Goal: Task Accomplishment & Management: Complete application form

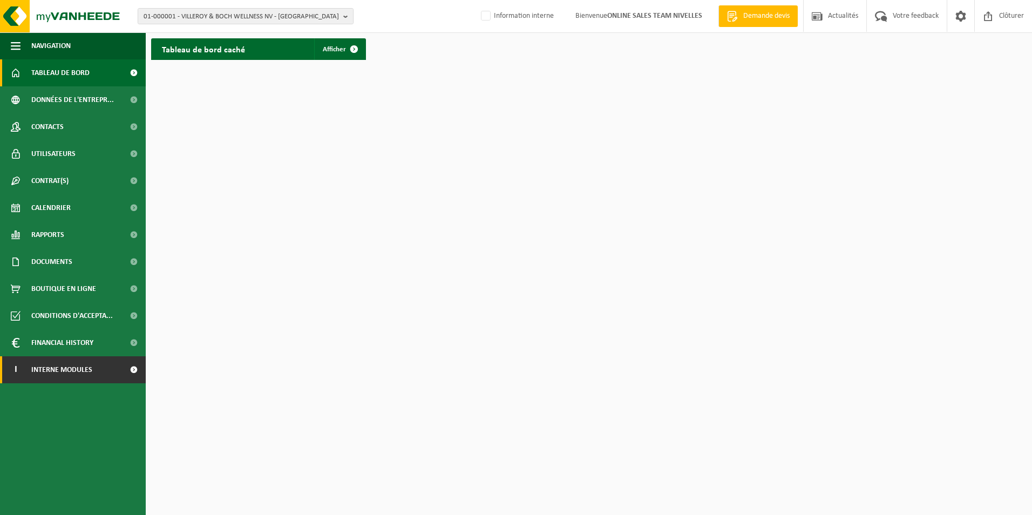
click at [70, 367] on span "Interne modules" at bounding box center [61, 369] width 61 height 27
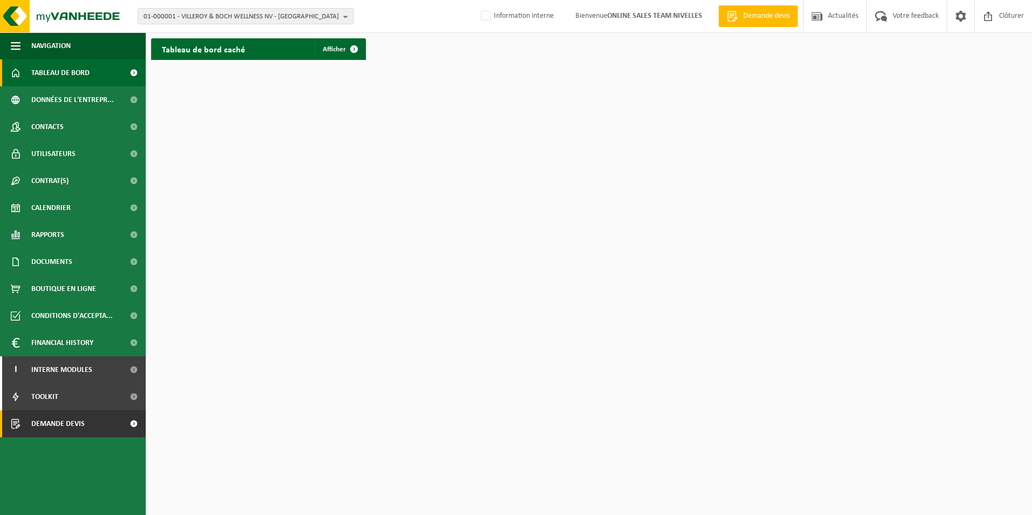
click at [70, 429] on span "Demande devis" at bounding box center [57, 423] width 53 height 27
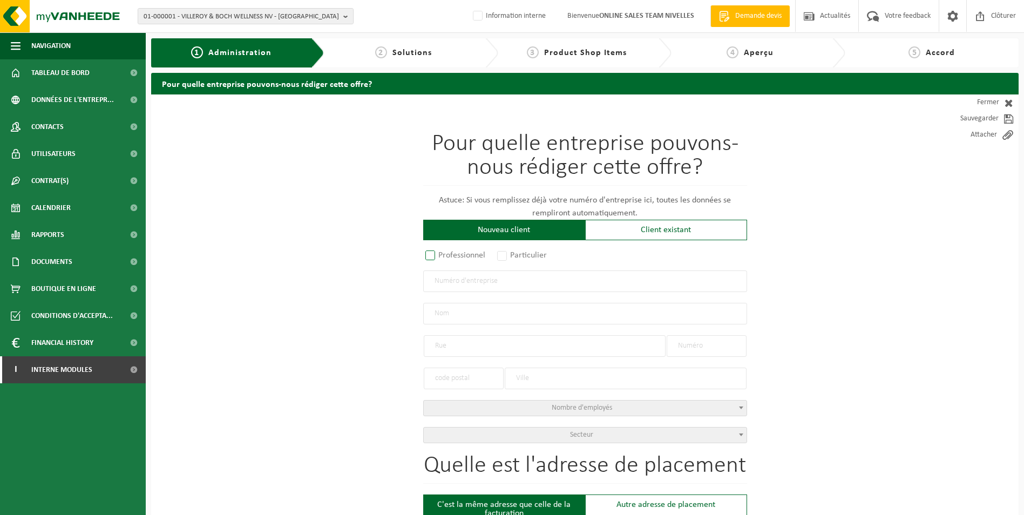
click at [429, 259] on label "Professionnel" at bounding box center [455, 255] width 65 height 15
click at [441, 259] on input "Professionnel" at bounding box center [444, 256] width 7 height 7
radio input "true"
click at [443, 279] on input "text" at bounding box center [585, 281] width 324 height 22
type input "0417826609"
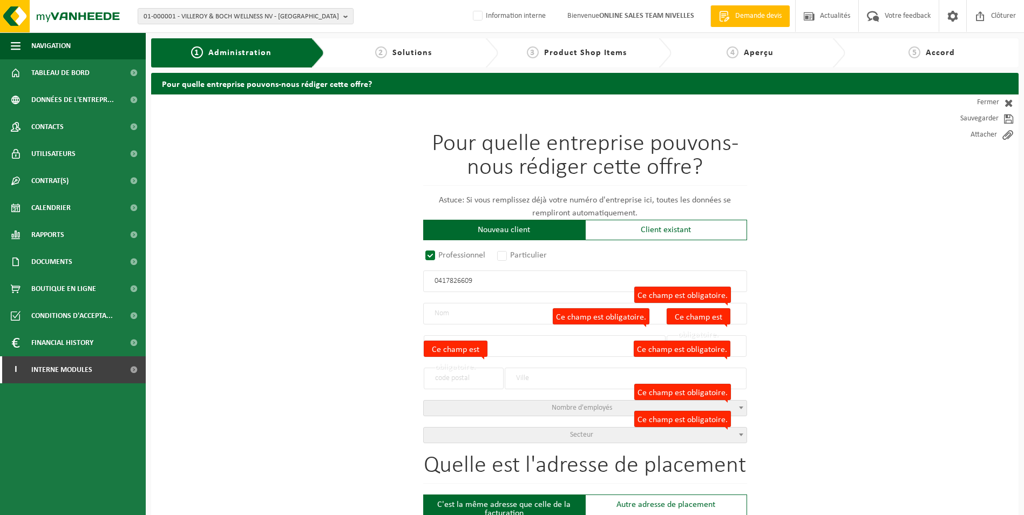
radio input "true"
type input "0417826609"
type input "CUISIMEUBLE SRL"
type input "CHEMIN BATY DES FLAMANDES"
type input "1"
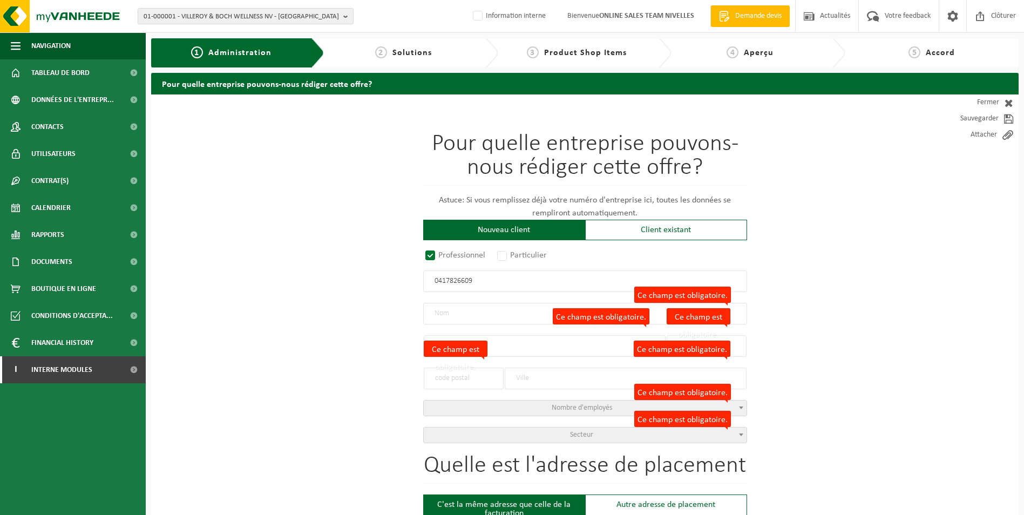
type input "1473"
type input "GENAPPE"
select select "D"
select select "NACE_4615"
type input "CUISIMEUBLE SRL"
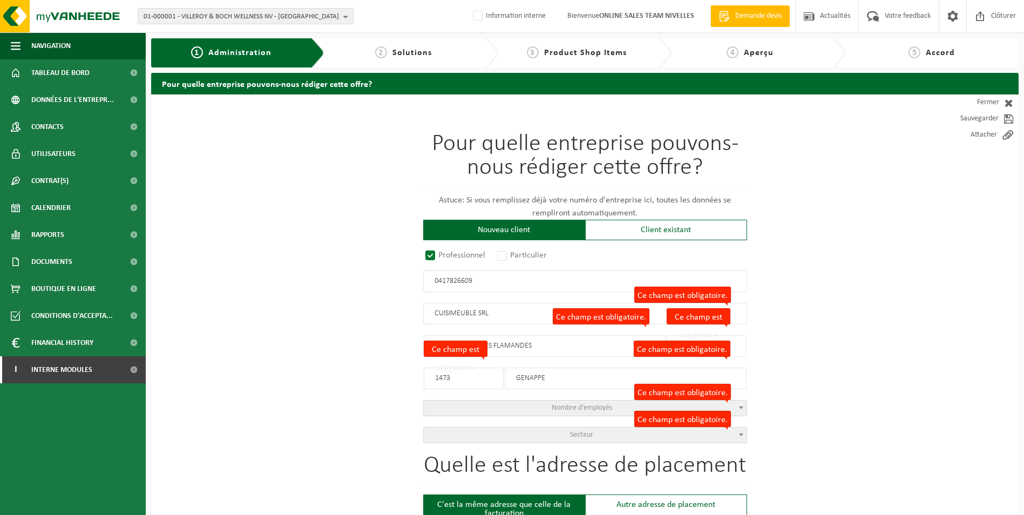
type input "CHEMIN BATY DES FLAMANDES"
type input "1"
type input "1473"
type input "GENAPPE"
type input "2019291065"
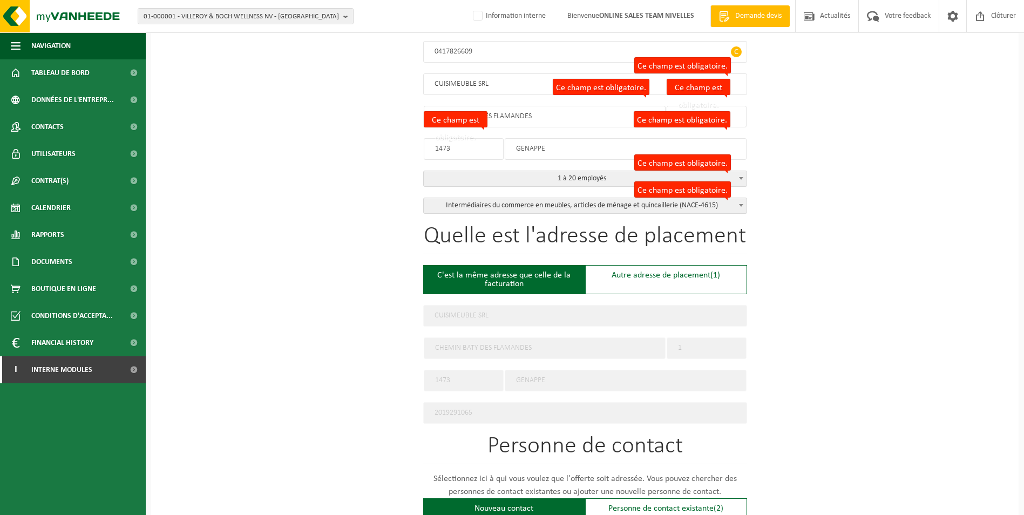
scroll to position [324, 0]
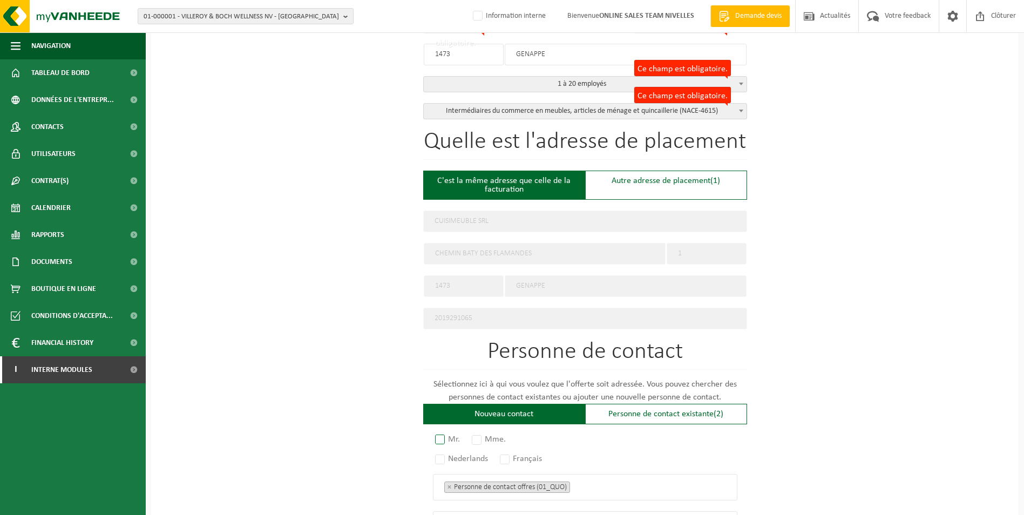
click at [439, 432] on label "Mr." at bounding box center [448, 439] width 30 height 15
radio input "true"
click at [506, 452] on label "Français" at bounding box center [522, 458] width 48 height 15
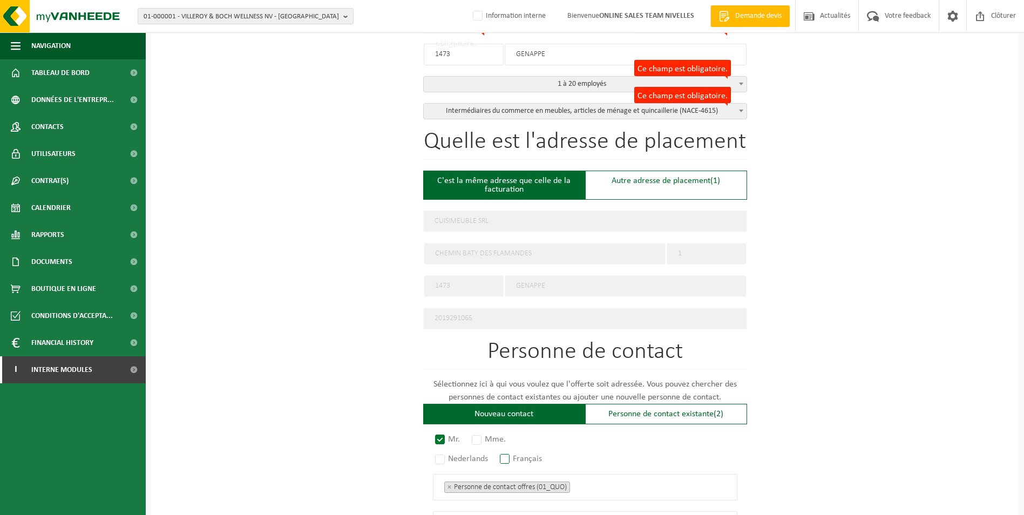
radio input "true"
click at [616, 485] on ul "× Personne de contact offres (01_QUO)" at bounding box center [585, 487] width 282 height 14
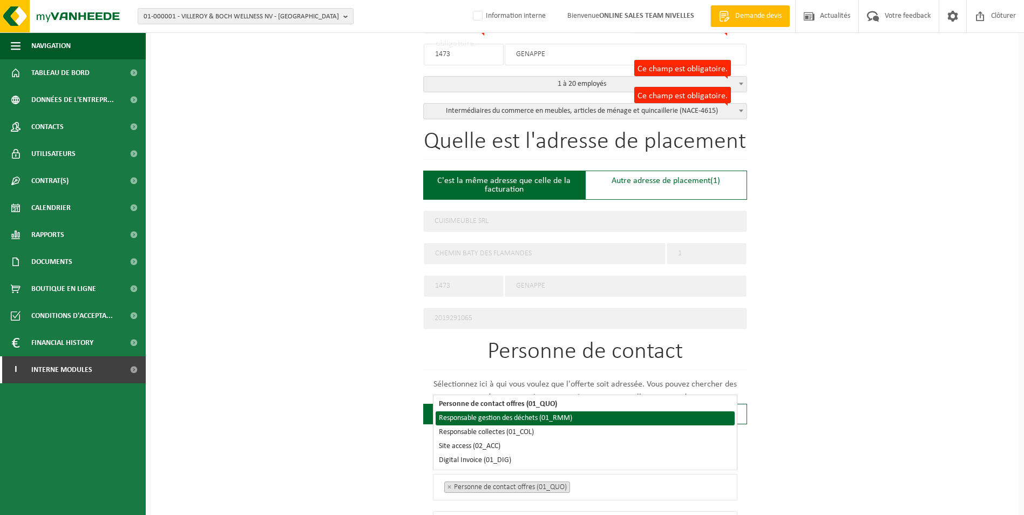
click at [479, 415] on li "Responsable gestion des déchets (01_RMM)" at bounding box center [585, 418] width 299 height 14
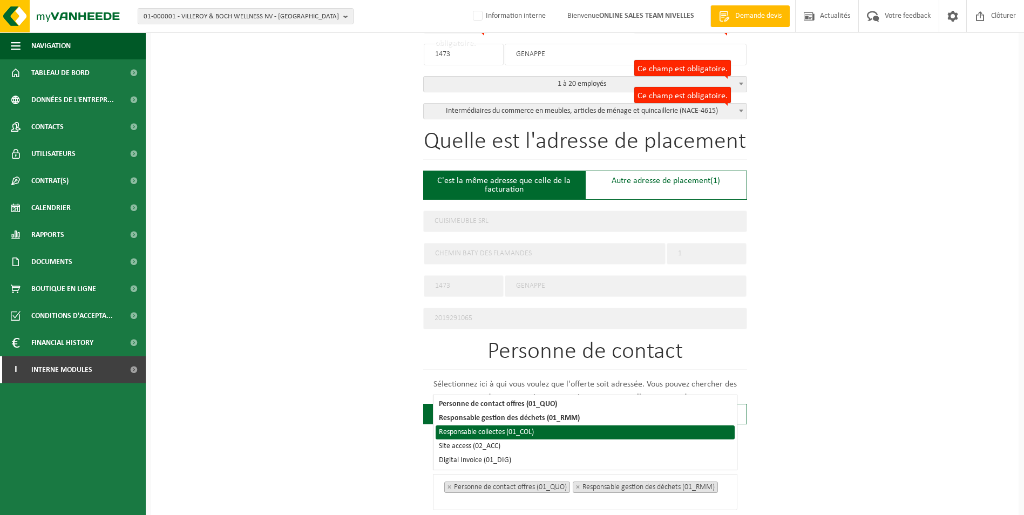
click at [479, 428] on li "Responsable collectes (01_COL)" at bounding box center [585, 432] width 299 height 14
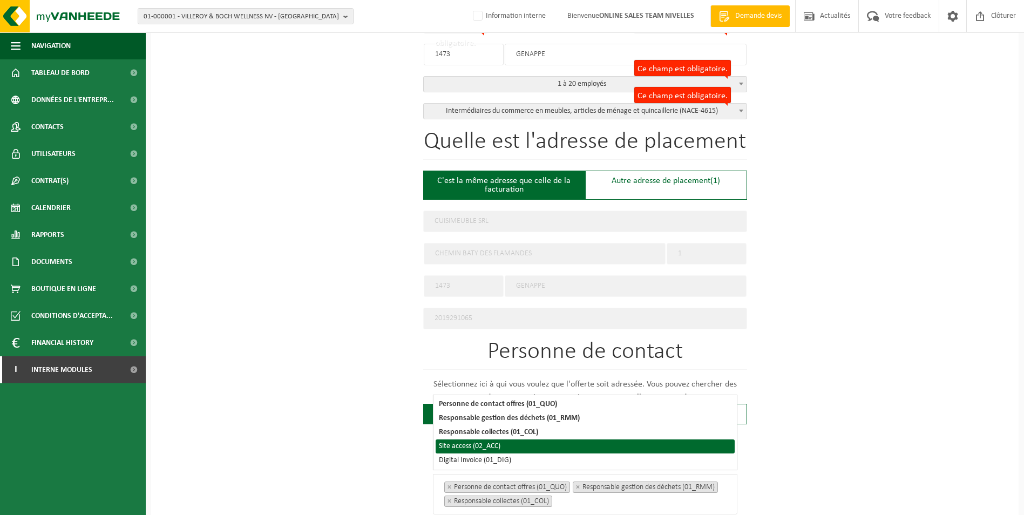
click at [478, 447] on li "Site access (02_ACC)" at bounding box center [585, 446] width 299 height 14
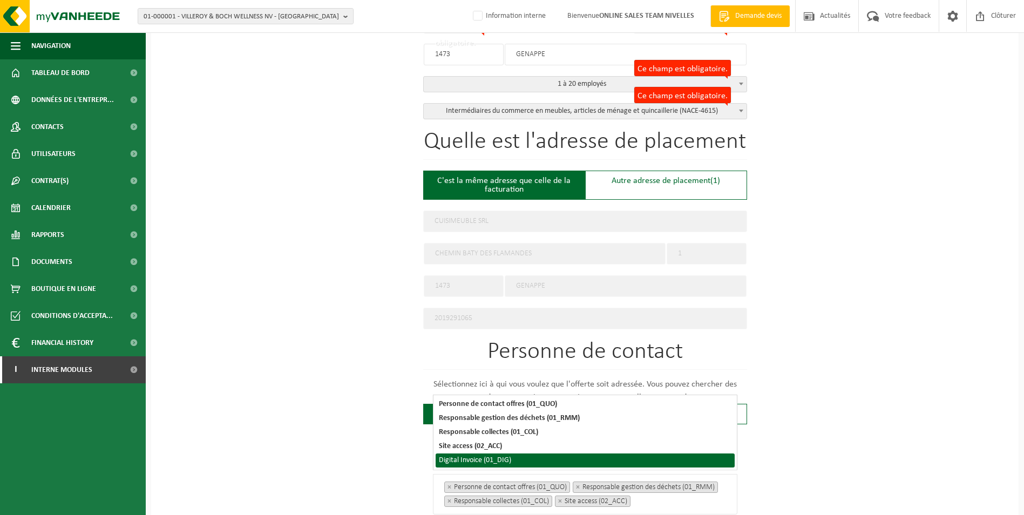
click at [478, 461] on li "Digital Invoice (01_DIG)" at bounding box center [585, 461] width 299 height 14
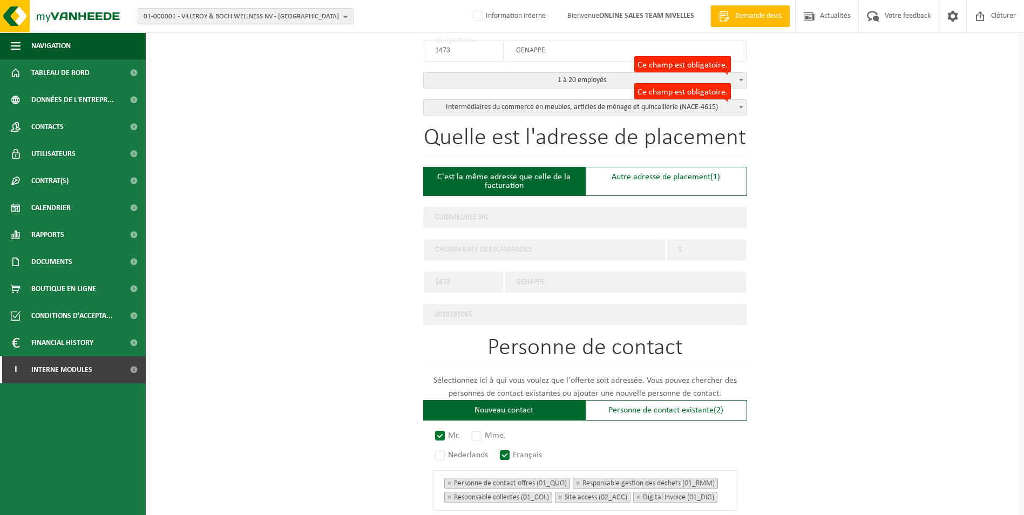
click at [865, 421] on div "Pour quelle entreprise pouvons-nous rédiger cette offre? Astuce: Si vous rempli…" at bounding box center [585, 267] width 868 height 1000
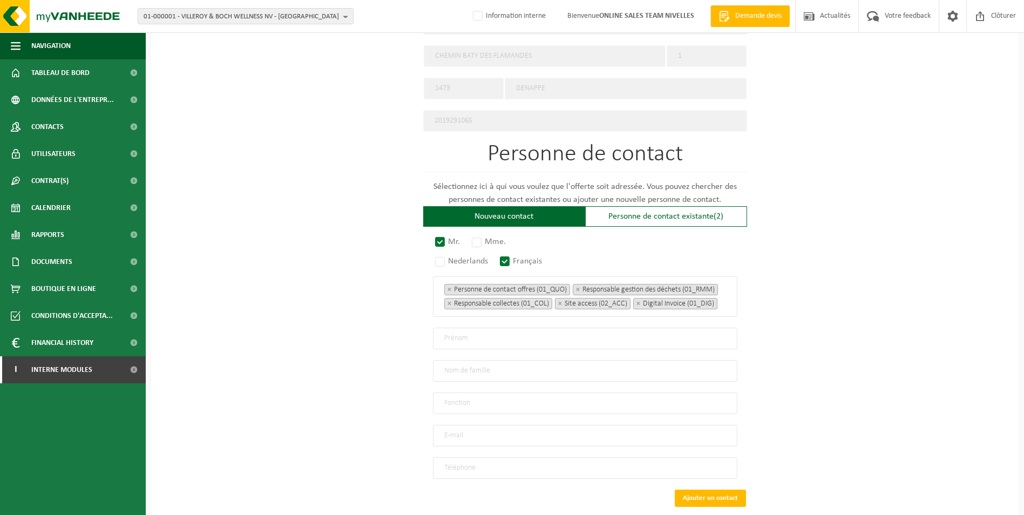
scroll to position [544, 0]
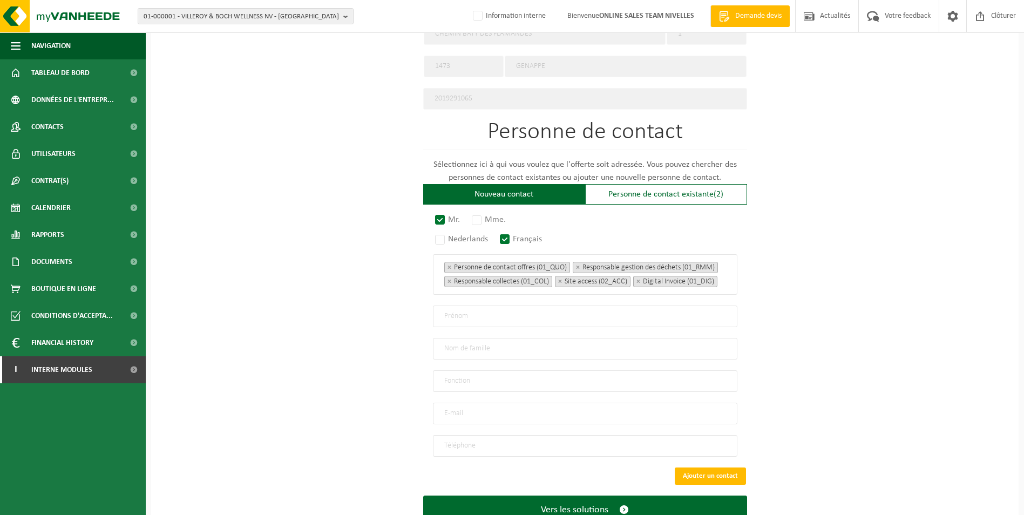
click at [467, 324] on input "text" at bounding box center [585, 317] width 305 height 22
type input "Christian"
type input "Trombetta"
type input "direction"
type input "cuisimeuble@skynet.be"
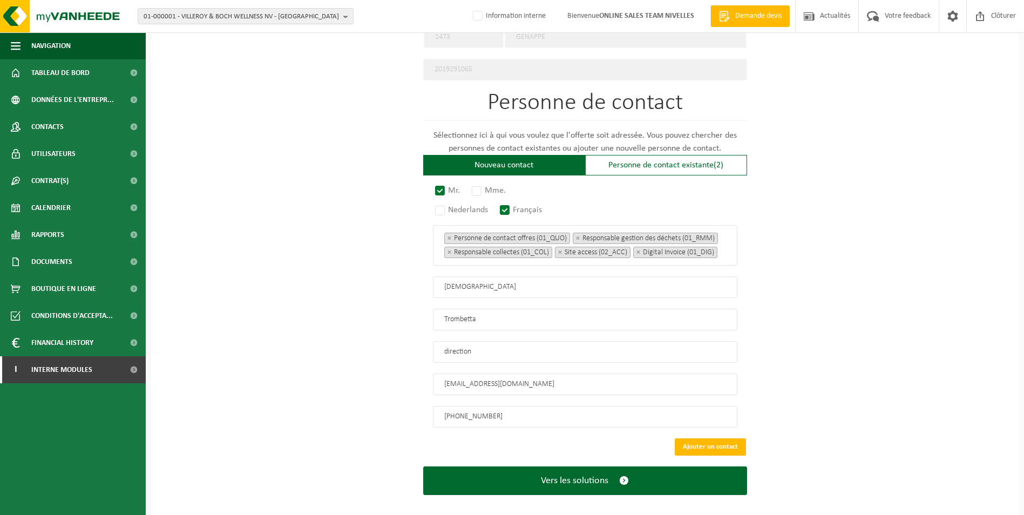
scroll to position [586, 0]
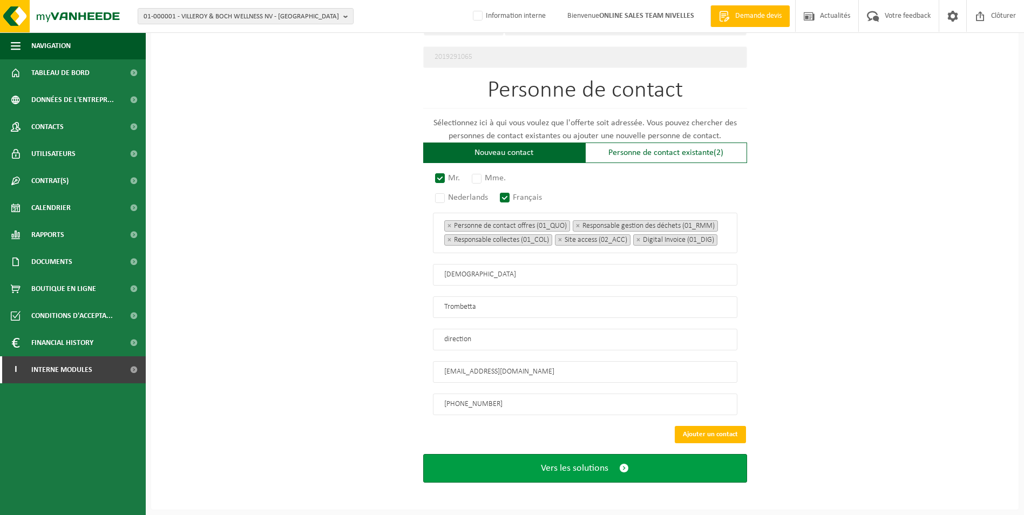
type input "+32 67 21 22 72"
click at [576, 475] on button "Vers les solutions" at bounding box center [585, 468] width 324 height 29
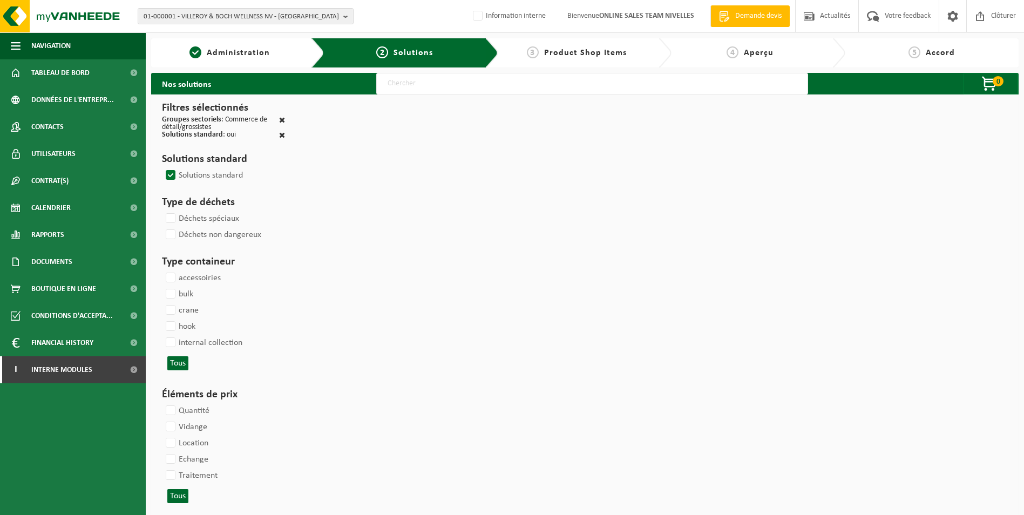
click at [513, 78] on input "text" at bounding box center [592, 84] width 432 height 22
type input "000052"
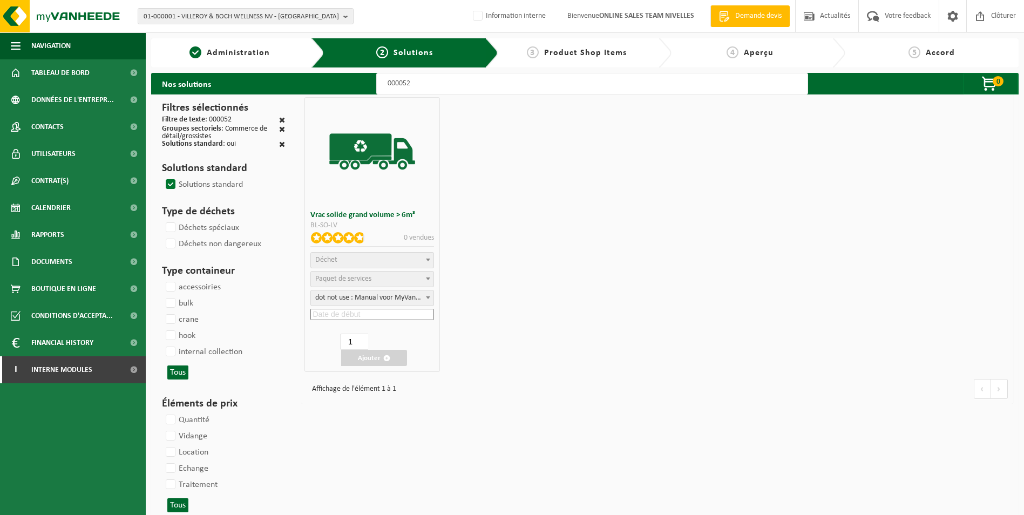
click at [377, 264] on span "Déchet" at bounding box center [372, 260] width 123 height 15
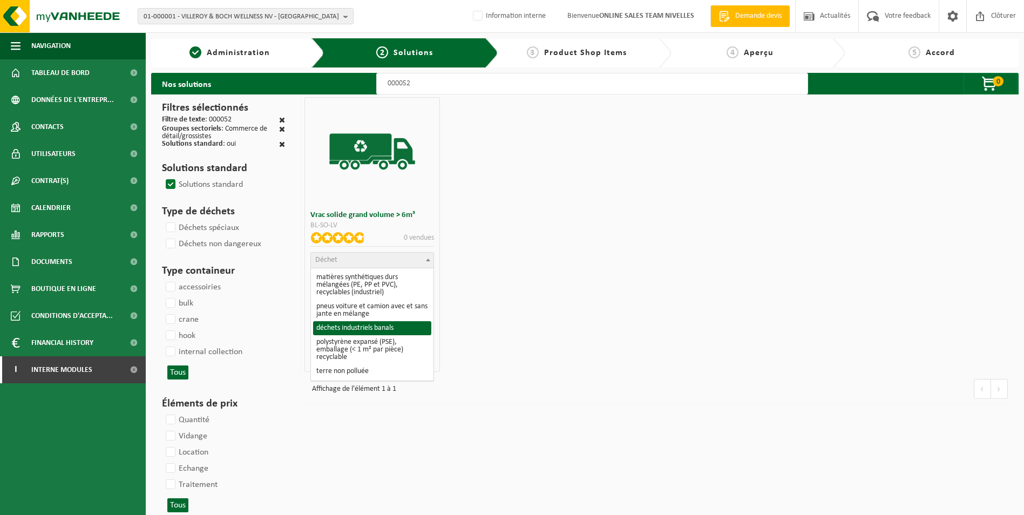
select select "8"
select select
select select "47"
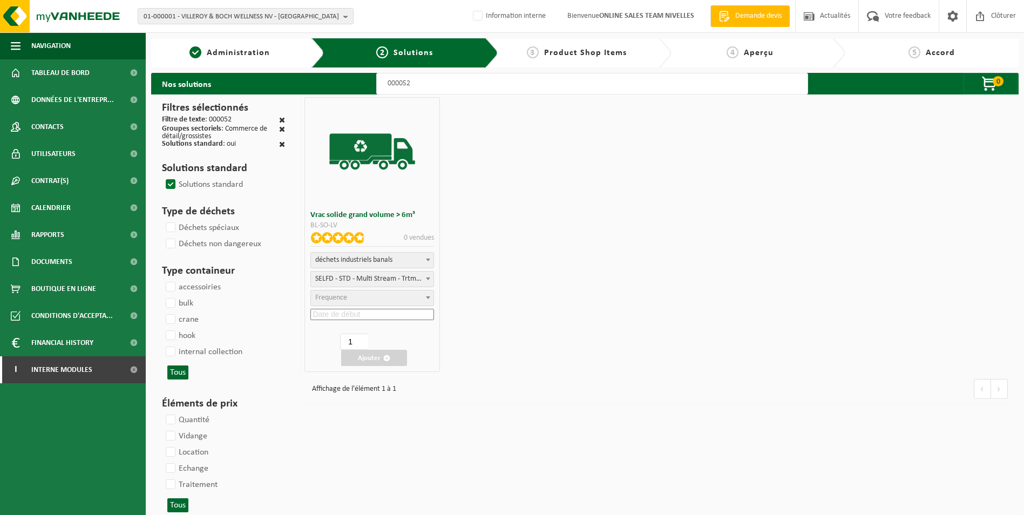
select select "25"
click at [359, 316] on input at bounding box center [372, 314] width 124 height 11
click at [311, 443] on div "29" at bounding box center [310, 443] width 19 height 17
type input "2025-09-29"
click at [361, 357] on button "Ajouter" at bounding box center [374, 358] width 66 height 16
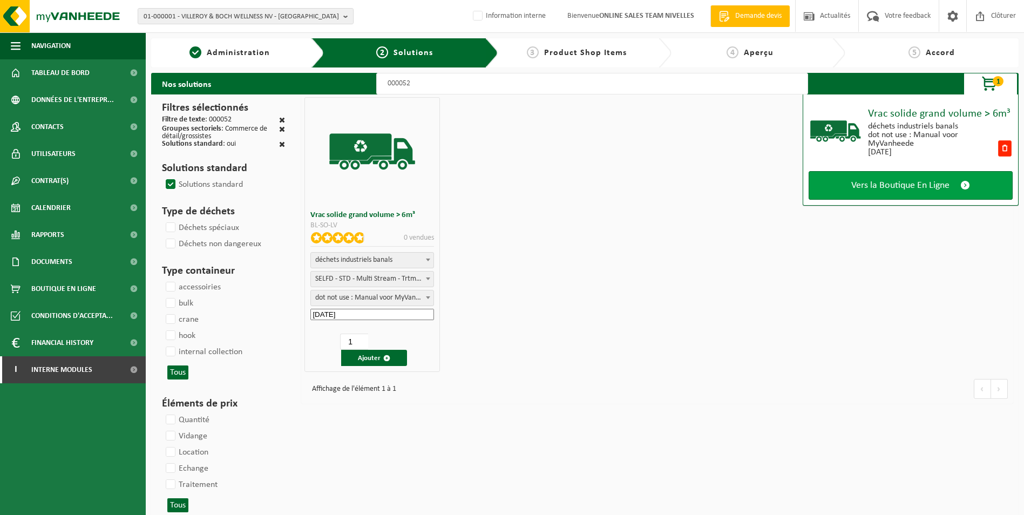
click at [945, 182] on span "Vers la Boutique En Ligne" at bounding box center [900, 185] width 98 height 11
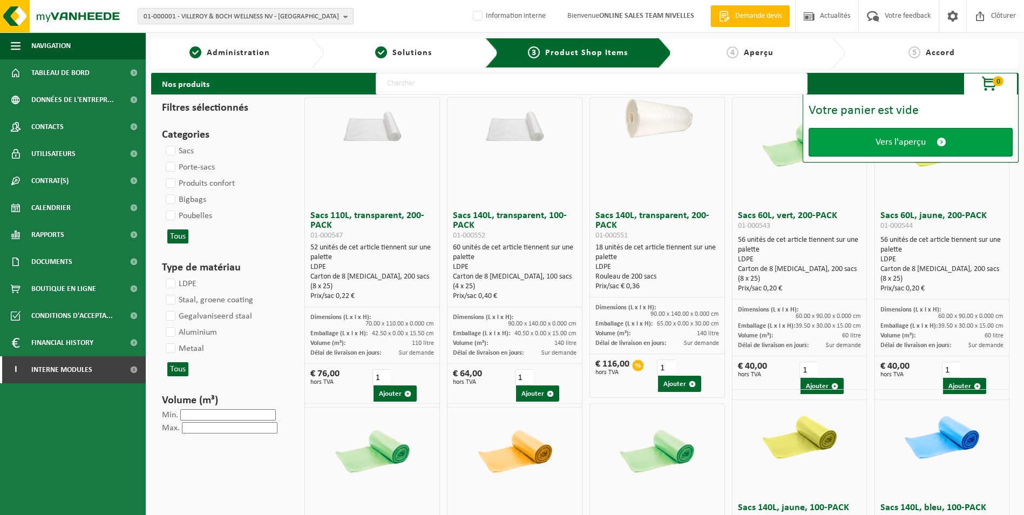
click at [892, 144] on span "Vers l'aperçu" at bounding box center [901, 142] width 50 height 11
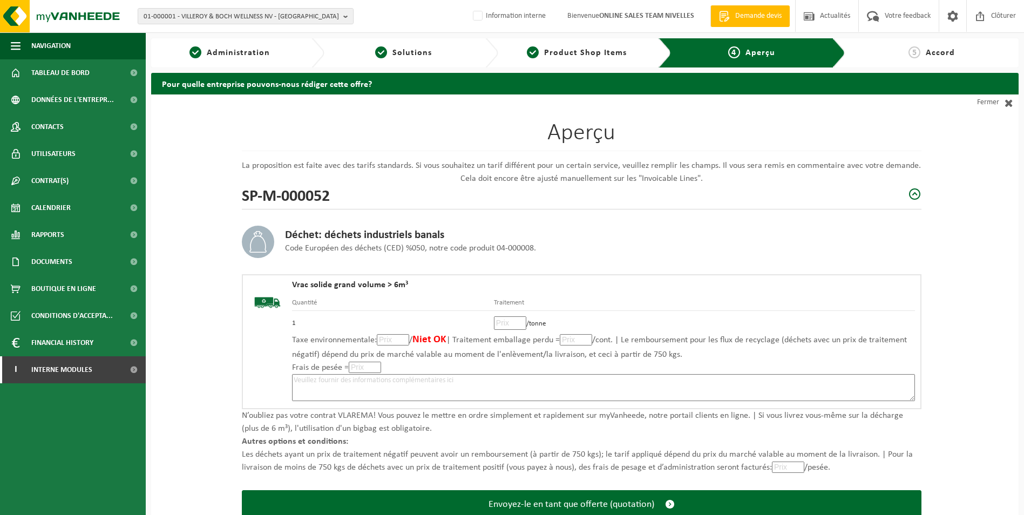
scroll to position [75, 0]
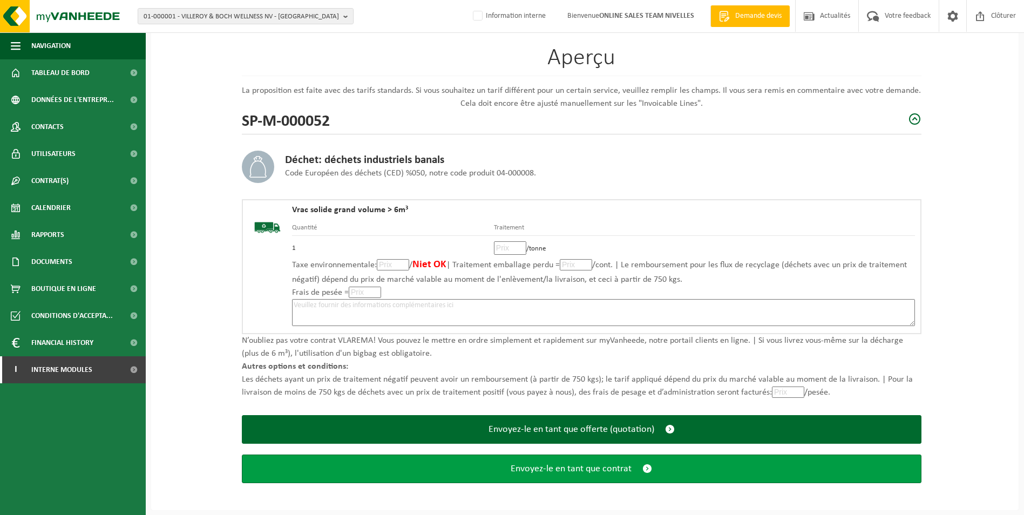
click at [596, 475] on button "Envoyez-le en tant que contrat" at bounding box center [582, 469] width 680 height 29
